Goal: Information Seeking & Learning: Learn about a topic

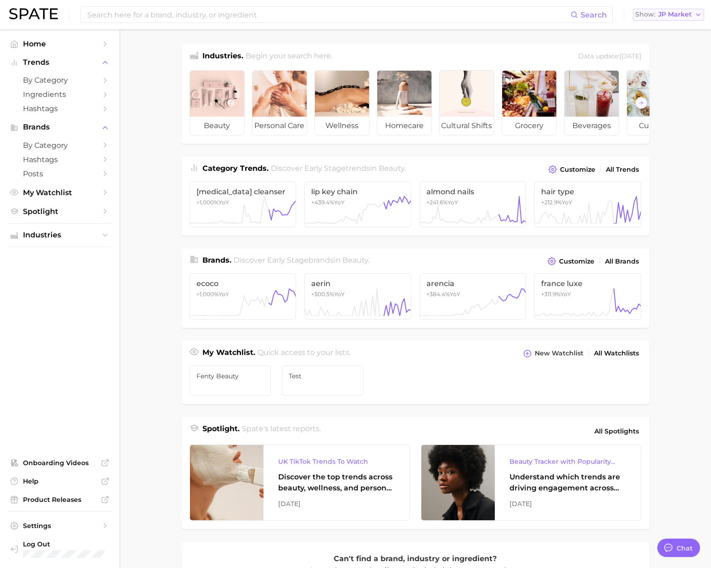
drag, startPoint x: 659, startPoint y: 14, endPoint x: 665, endPoint y: 20, distance: 8.1
click at [660, 15] on span "JP Market" at bounding box center [675, 14] width 34 height 5
drag, startPoint x: 665, startPoint y: 24, endPoint x: 660, endPoint y: 28, distance: 6.5
click at [665, 25] on button "[GEOGRAPHIC_DATA]" at bounding box center [664, 30] width 80 height 17
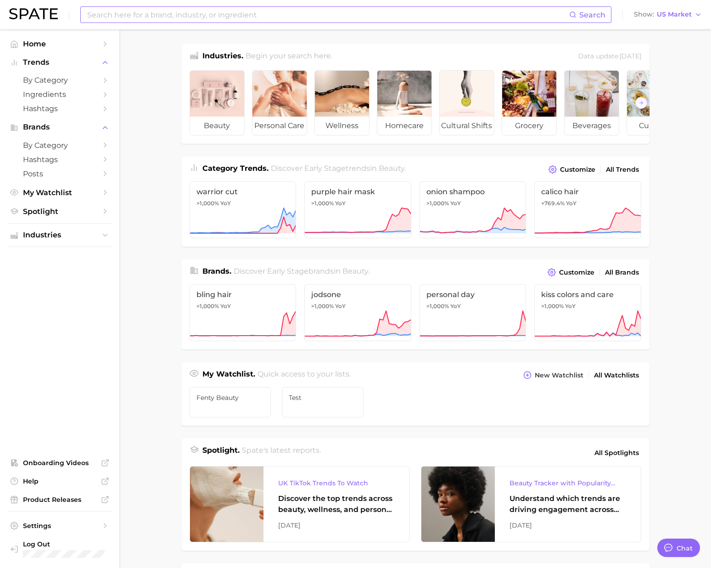
click at [453, 21] on input at bounding box center [327, 15] width 483 height 16
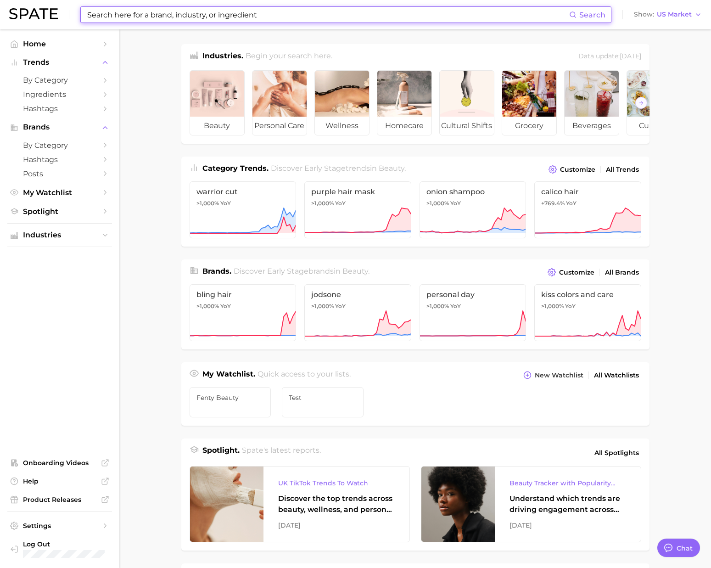
paste input "all saints day"
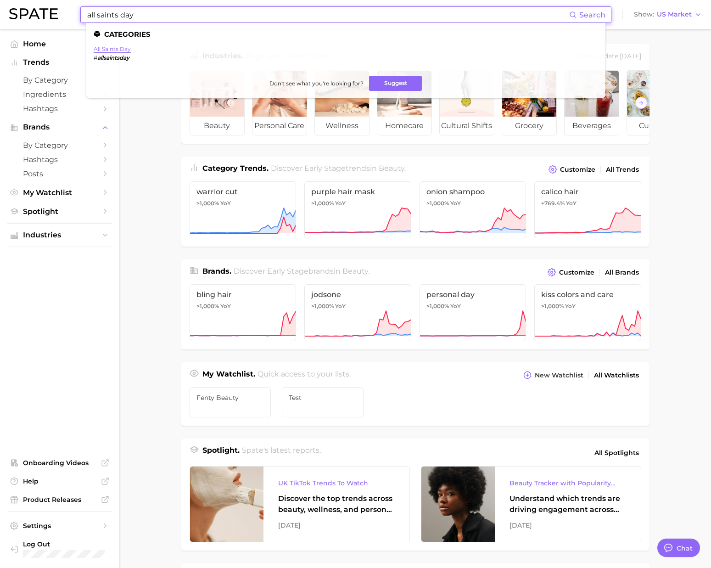
type input "all saints day"
click at [110, 49] on link "all saints day" at bounding box center [112, 48] width 37 height 7
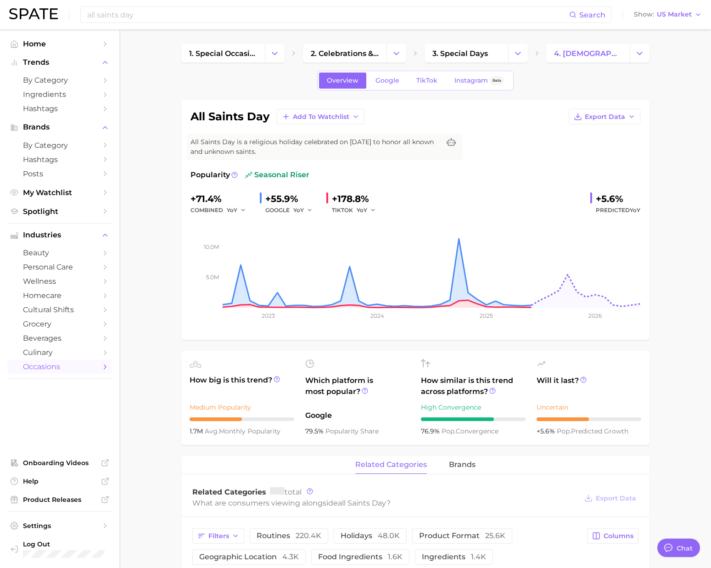
type textarea "x"
